Goal: Information Seeking & Learning: Learn about a topic

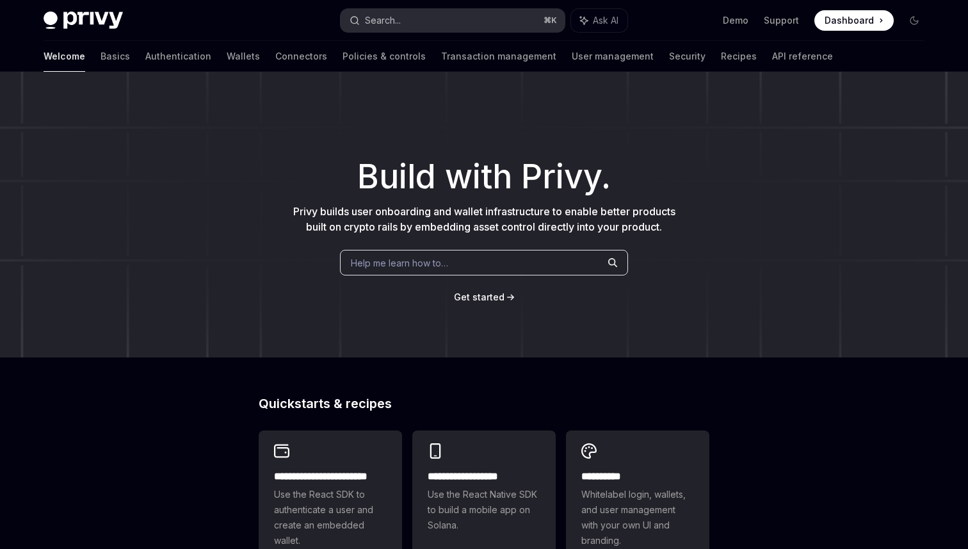
click at [428, 14] on button "Search... ⌘ K" at bounding box center [453, 20] width 224 height 23
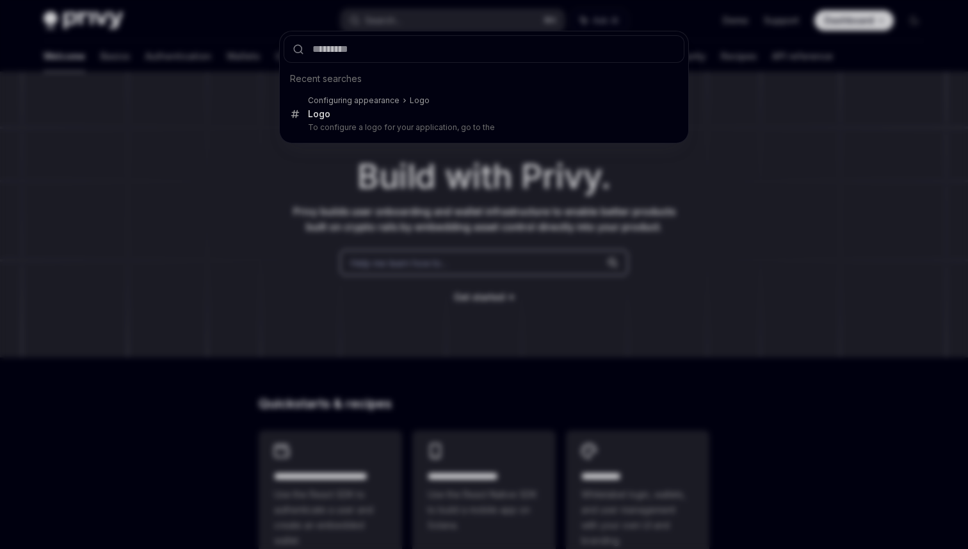
click at [366, 307] on div "Recent searches Configuring appearance Logo Logo To configure a logo for your a…" at bounding box center [484, 274] width 968 height 549
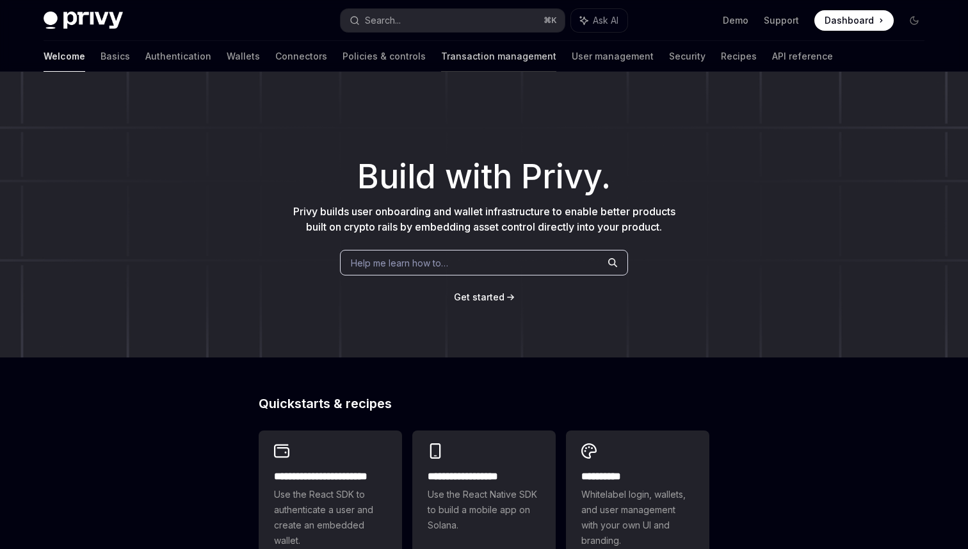
click at [441, 51] on link "Transaction management" at bounding box center [498, 56] width 115 height 31
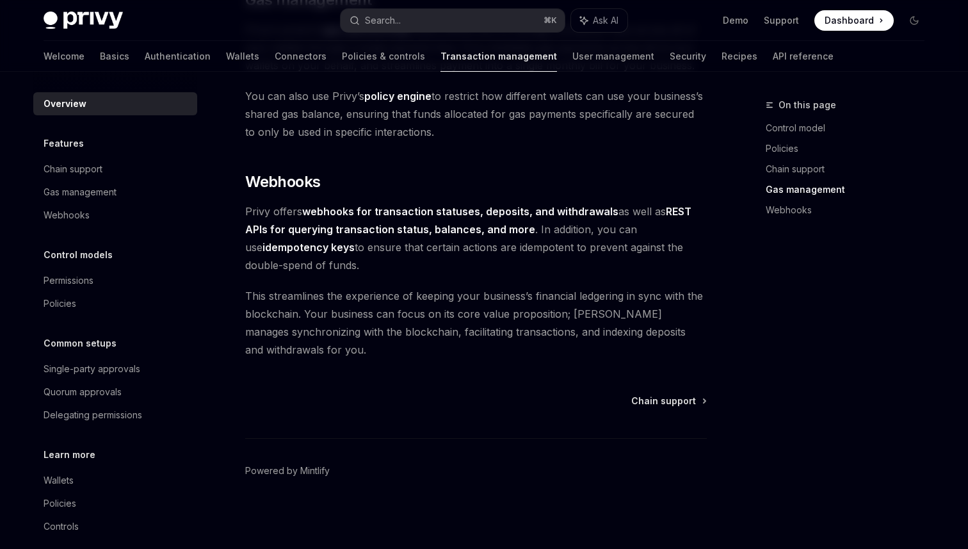
scroll to position [1170, 0]
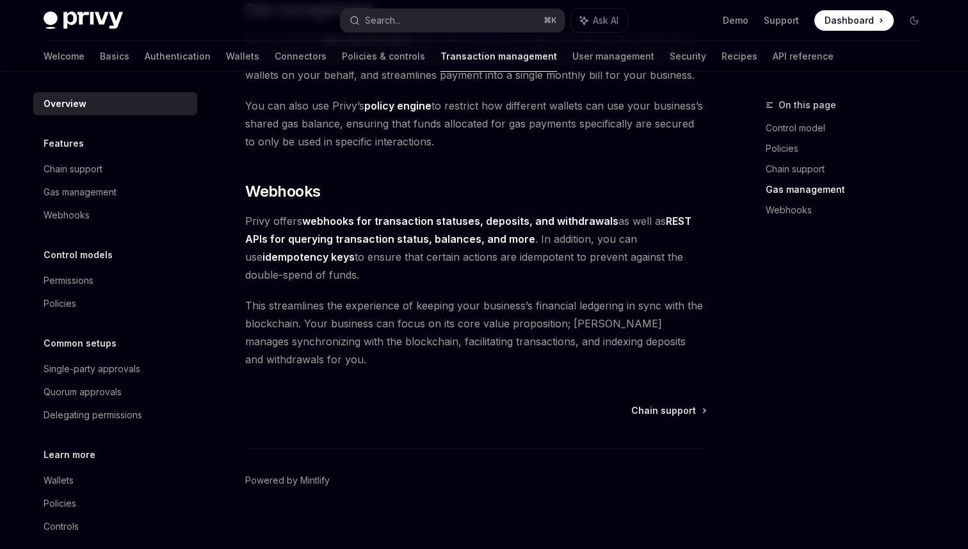
click at [494, 275] on span "Privy offers webhooks for transaction statuses, deposits, and withdrawals as we…" at bounding box center [476, 248] width 462 height 72
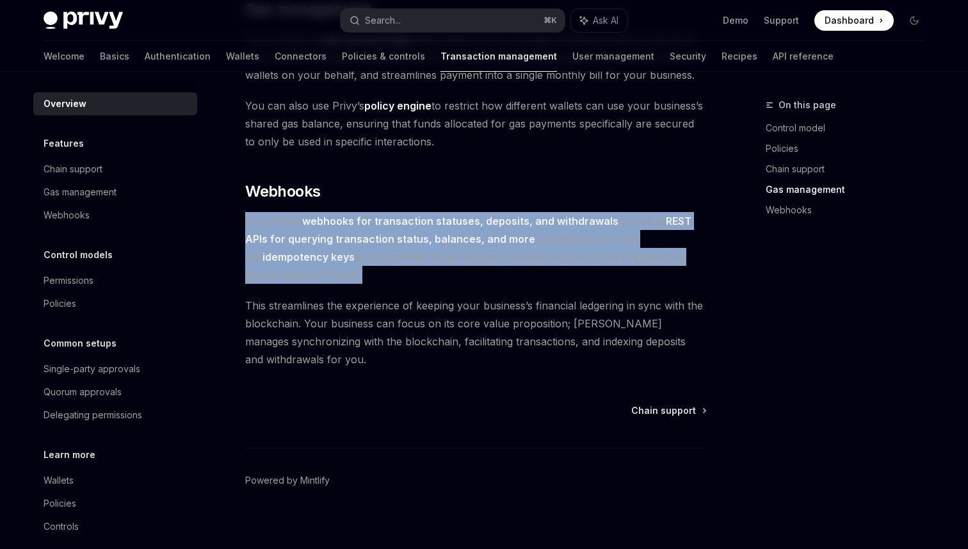
click at [494, 275] on span "Privy offers webhooks for transaction statuses, deposits, and withdrawals as we…" at bounding box center [476, 248] width 462 height 72
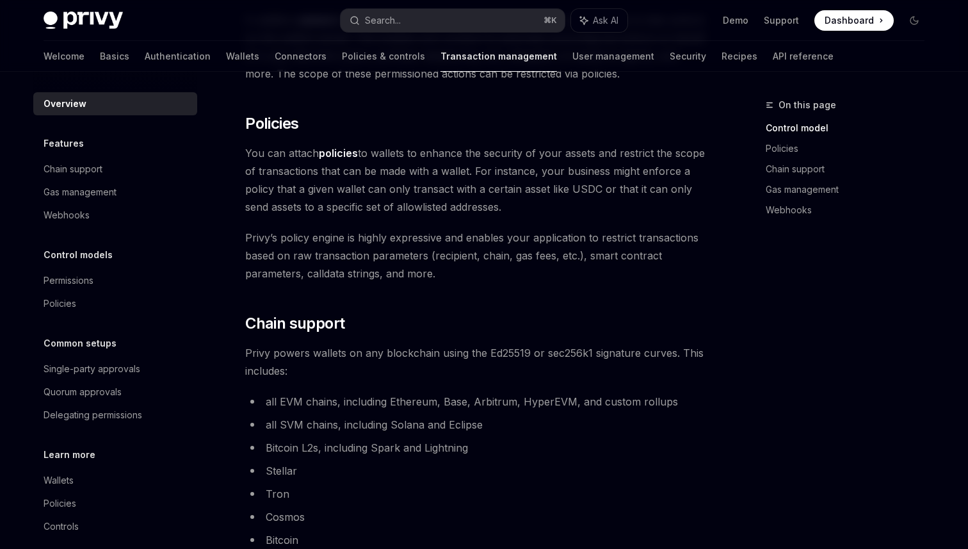
scroll to position [0, 0]
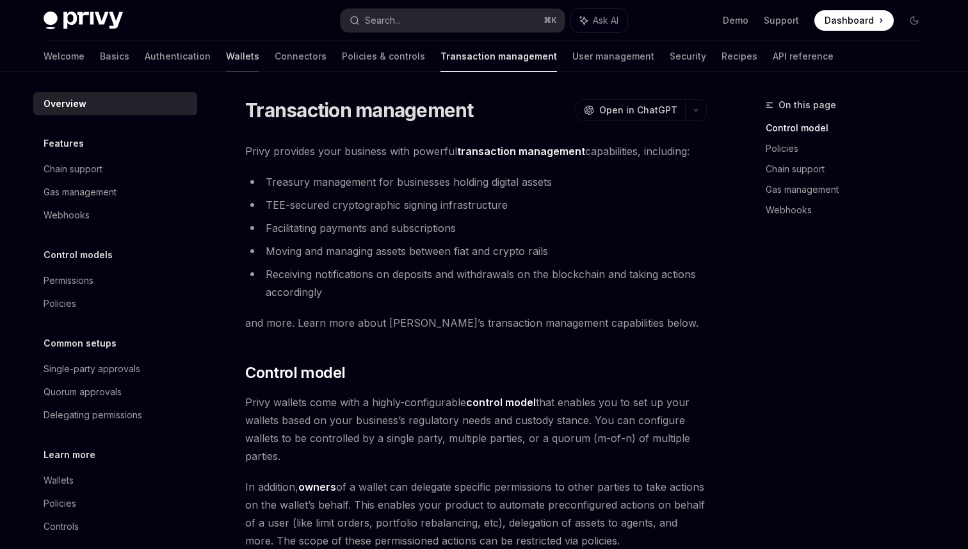
click at [226, 58] on link "Wallets" at bounding box center [242, 56] width 33 height 31
type textarea "*"
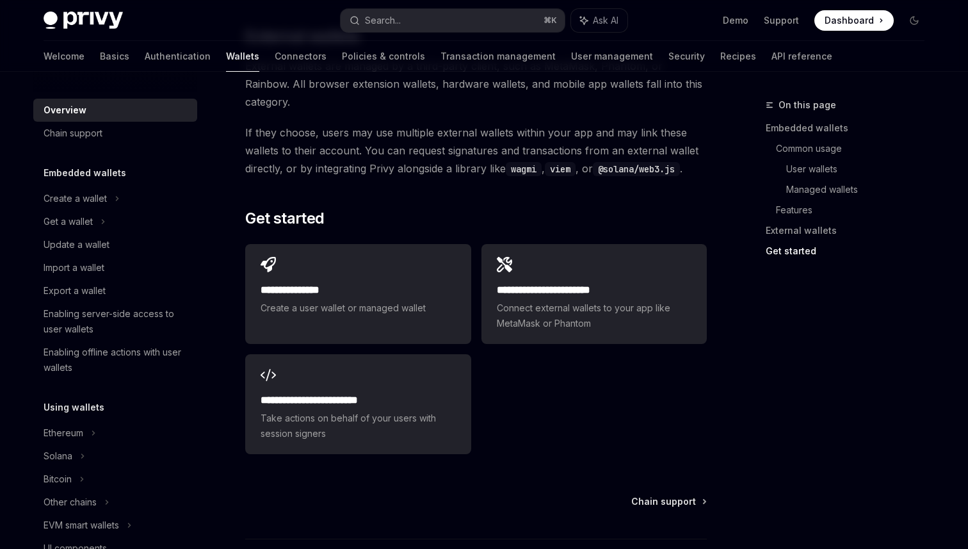
scroll to position [2000, 0]
